Goal: Check status: Check status

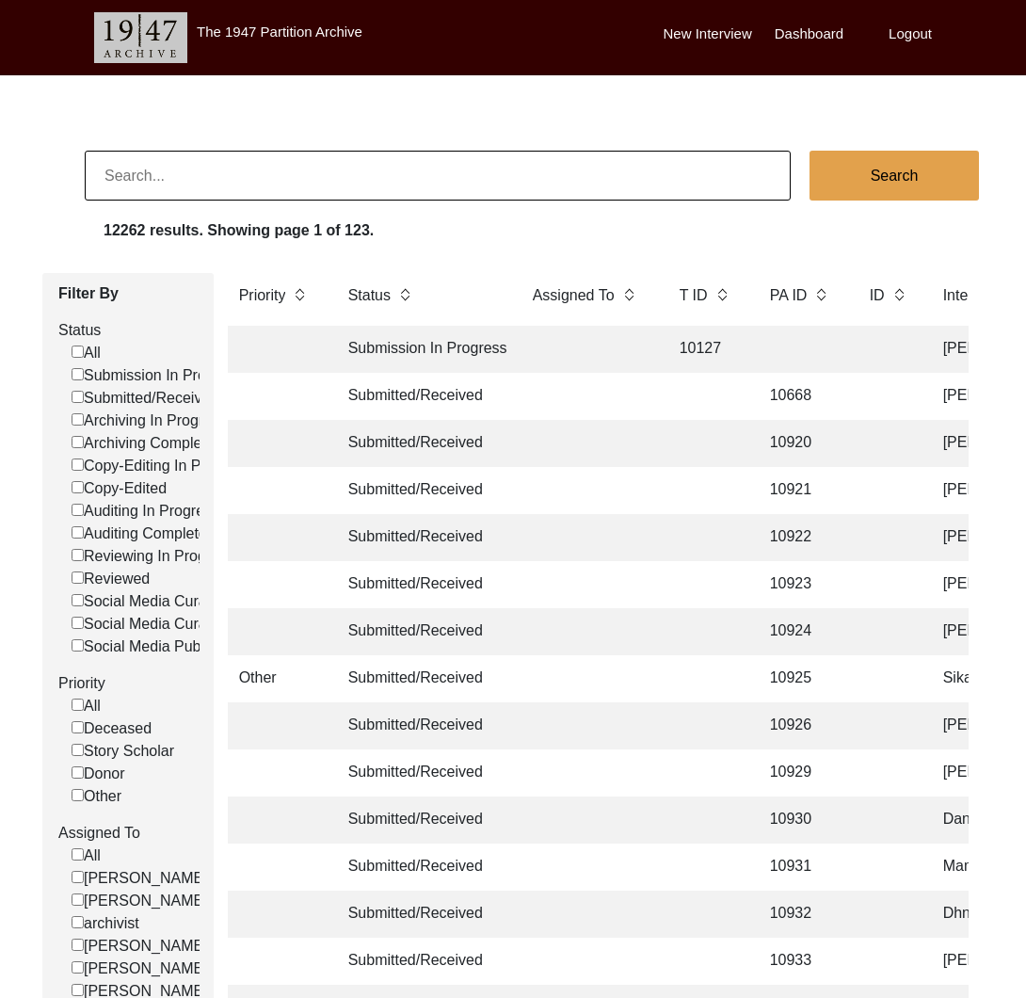
click at [384, 187] on input at bounding box center [438, 176] width 706 height 50
paste input "887"
type input "887"
checkbox input "false"
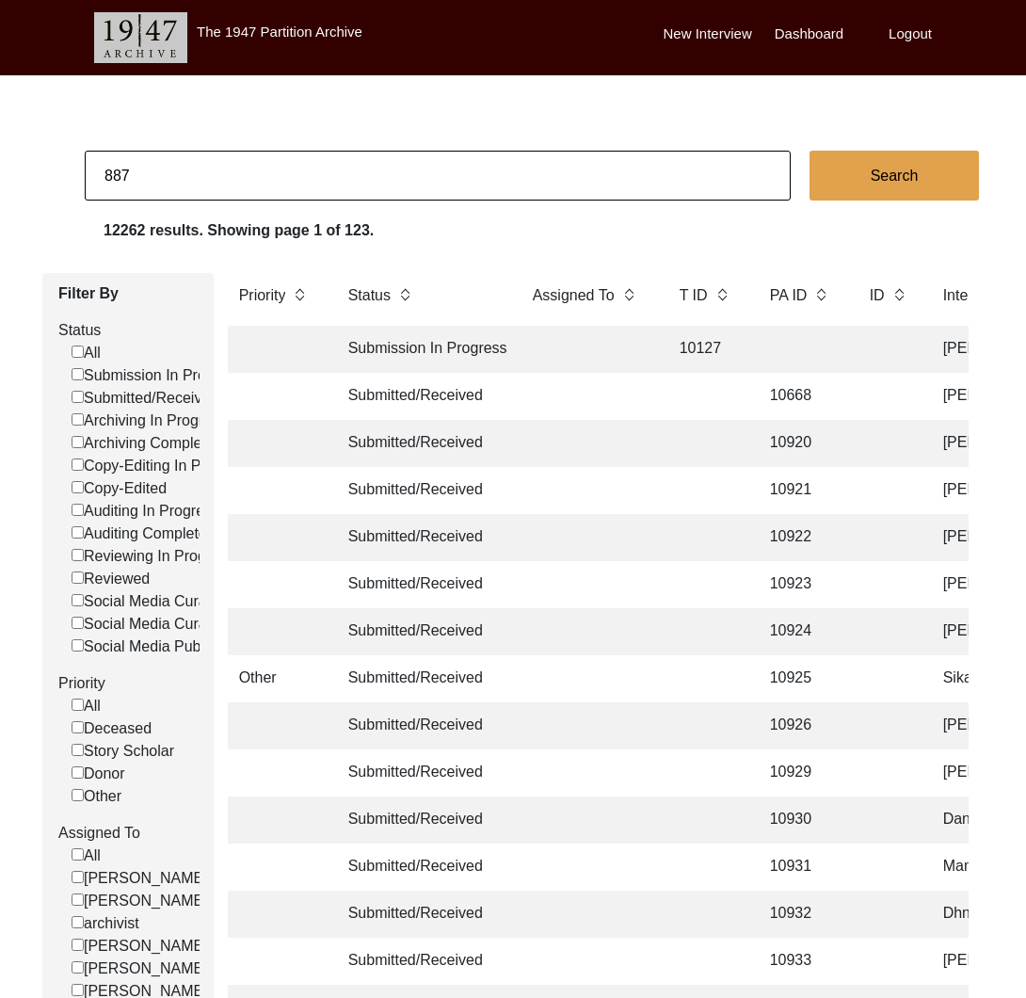
checkbox input "false"
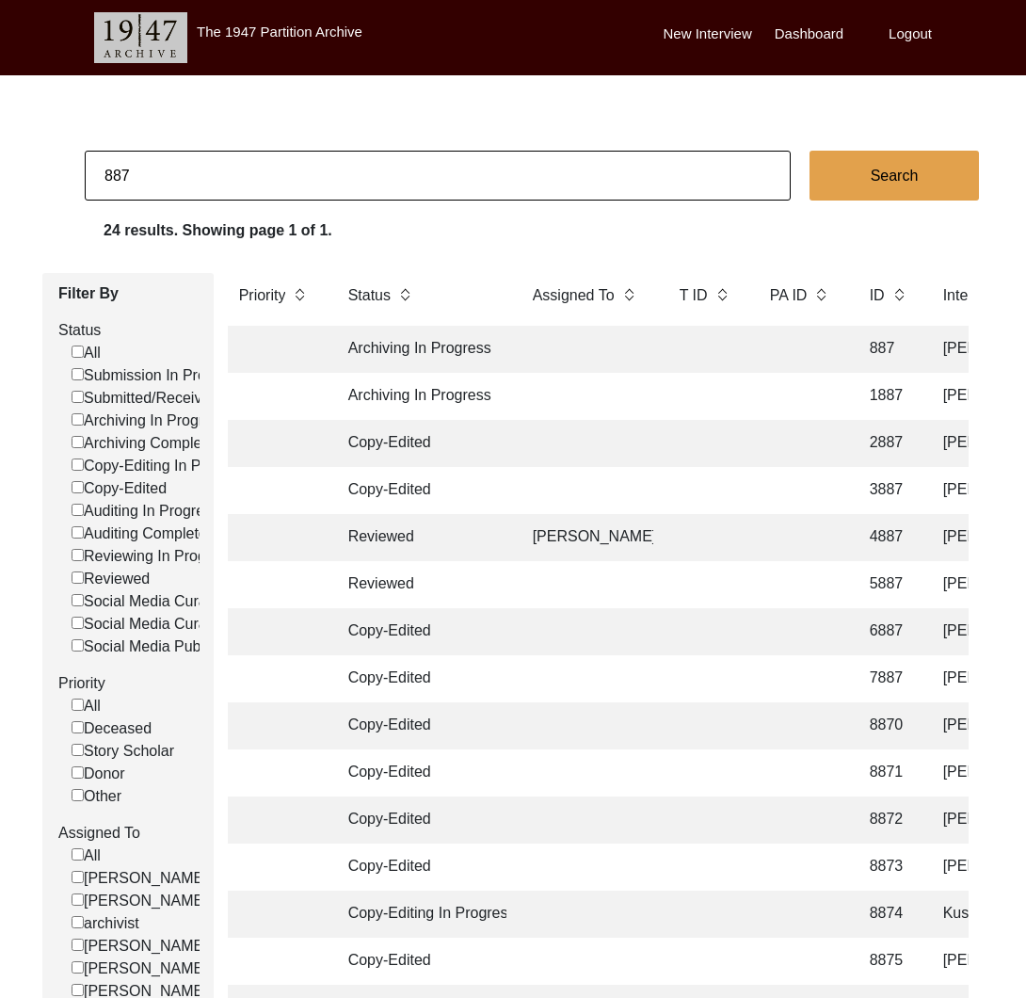
click at [432, 344] on td "Archiving In Progress" at bounding box center [421, 349] width 169 height 47
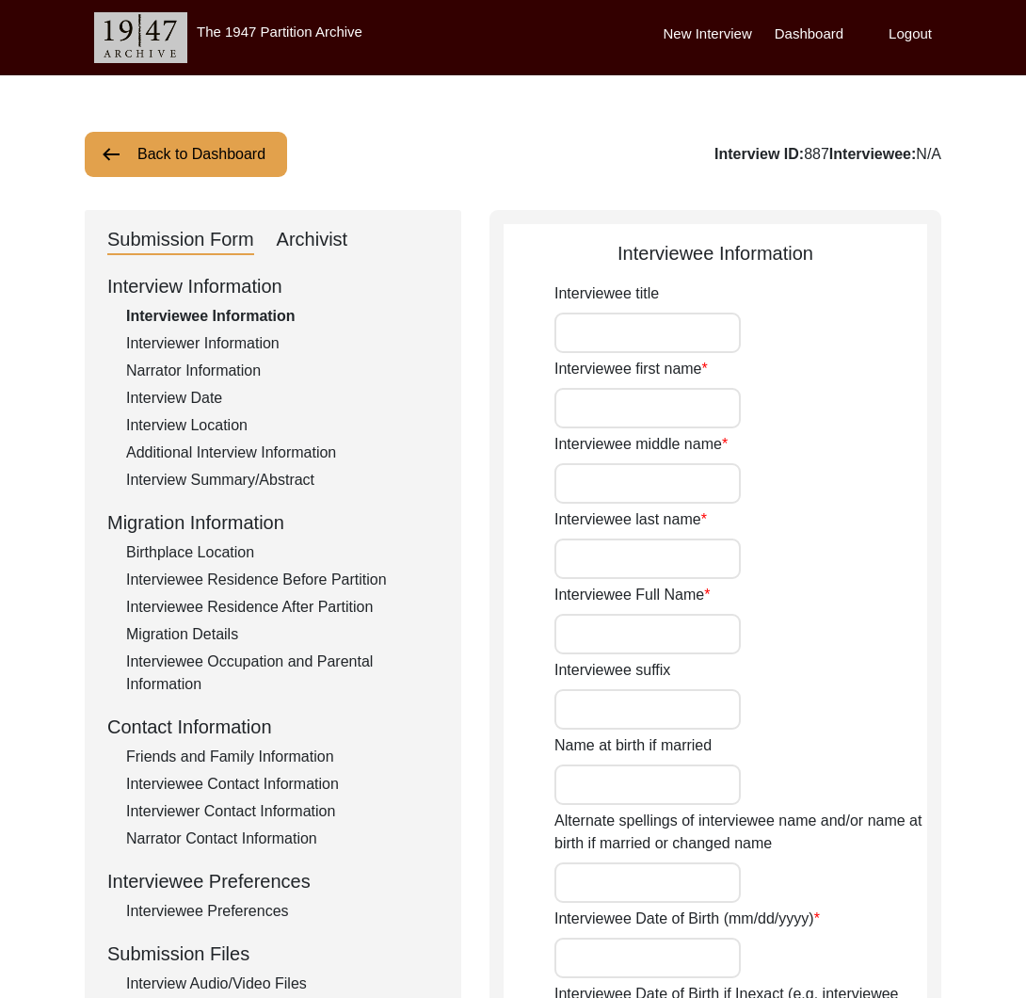
type input "[PERSON_NAME]"
type input "[DATE]"
type input "82"
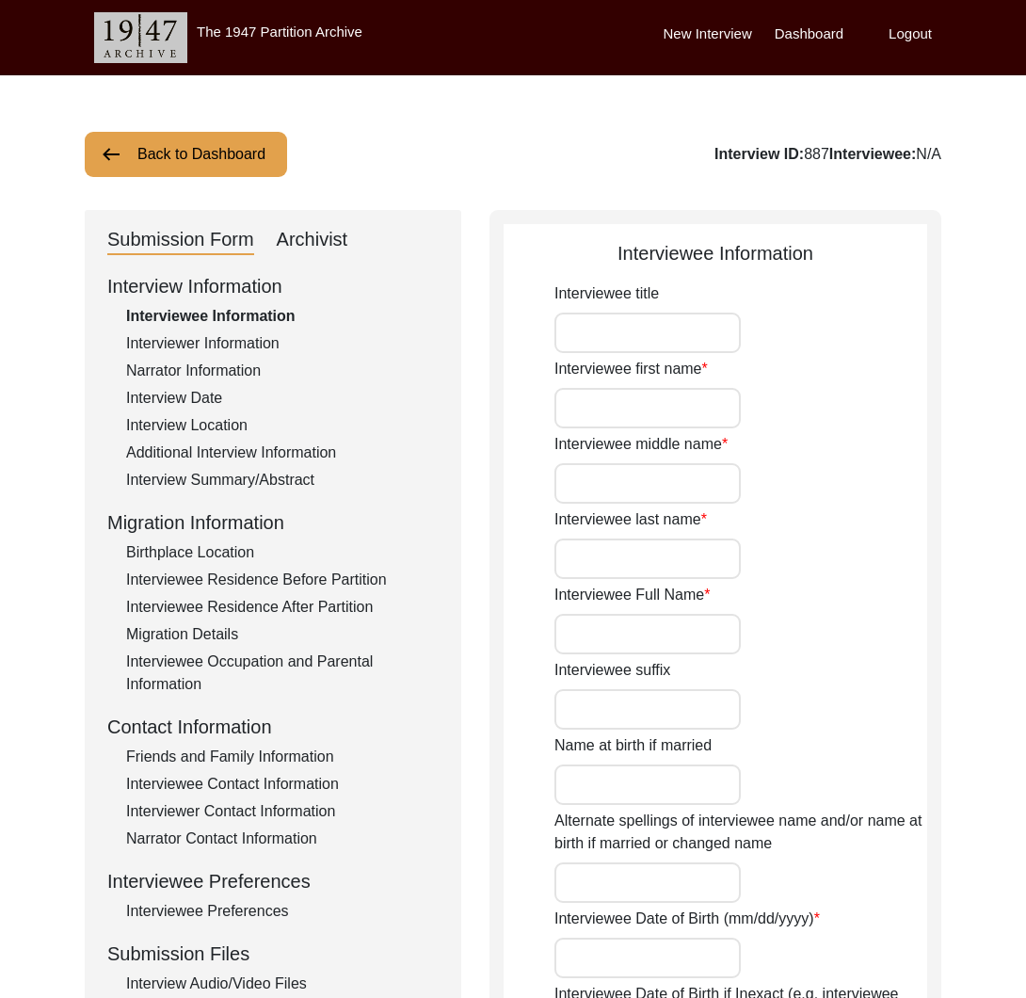
type input "[DEMOGRAPHIC_DATA]"
click at [321, 241] on div "Archivist" at bounding box center [313, 240] width 72 height 30
select select "Archiving In Progress"
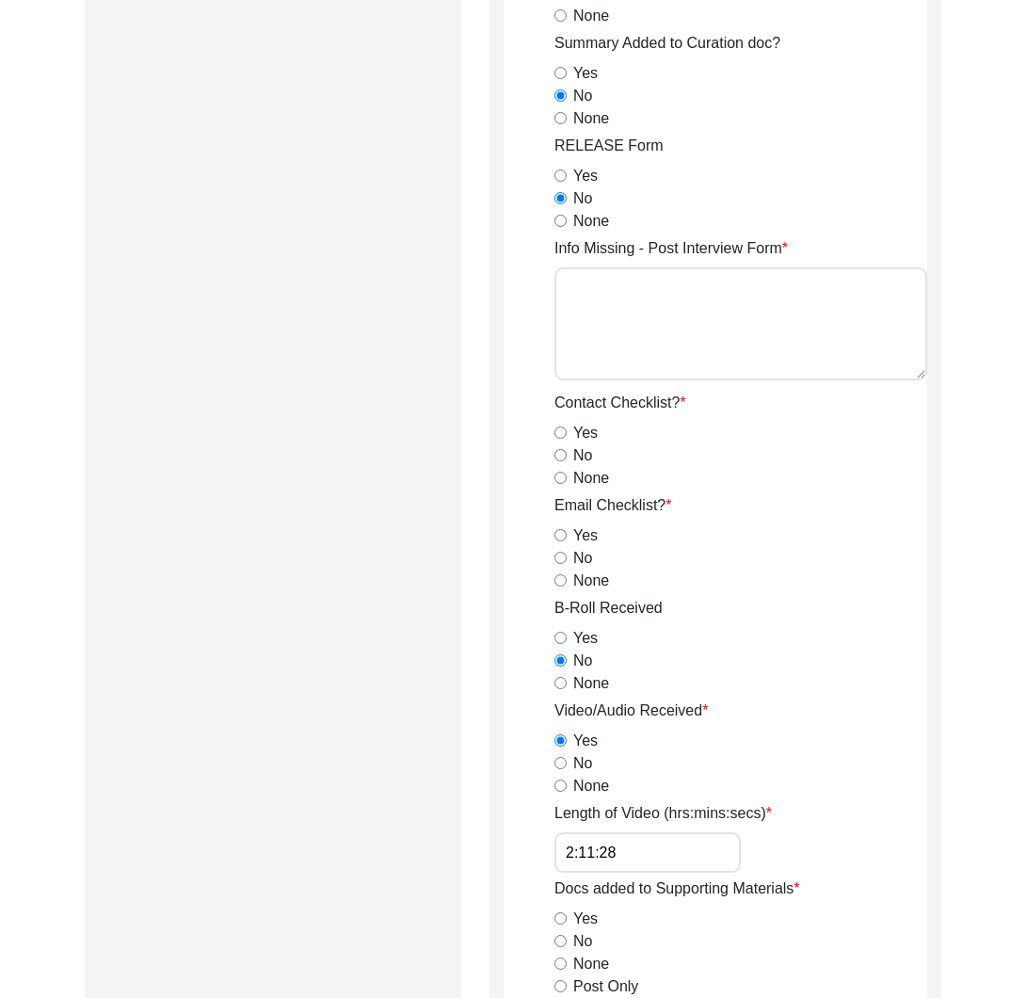
scroll to position [1437, 0]
